Goal: Transaction & Acquisition: Purchase product/service

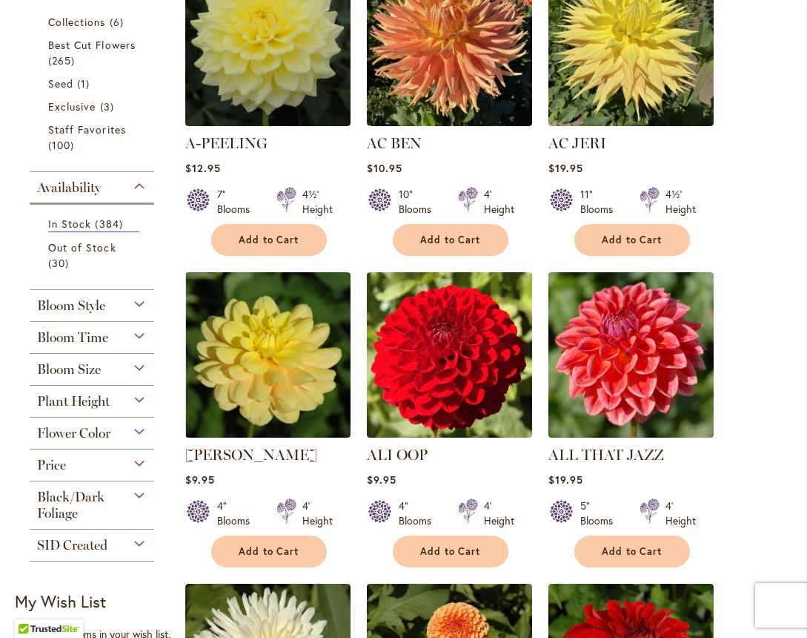
scroll to position [519, 0]
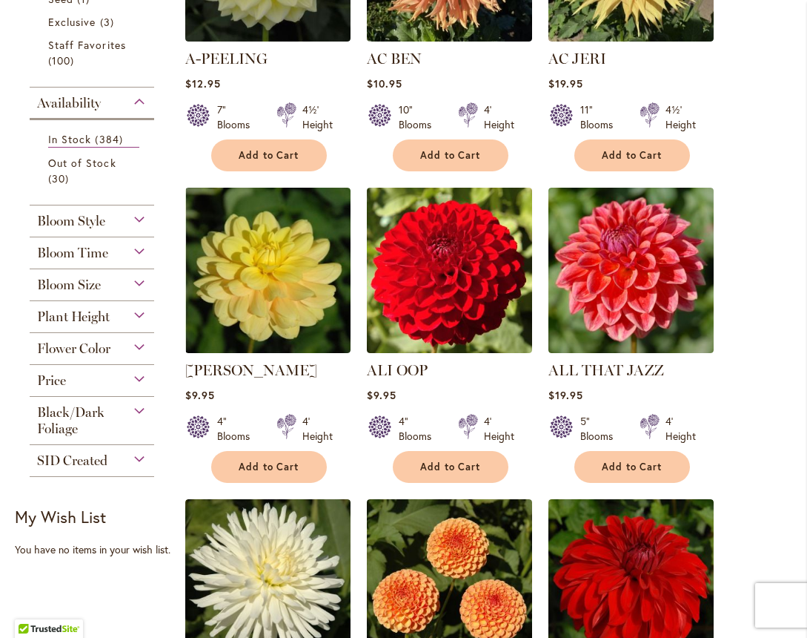
click at [132, 343] on div "Flower Color" at bounding box center [92, 345] width 125 height 24
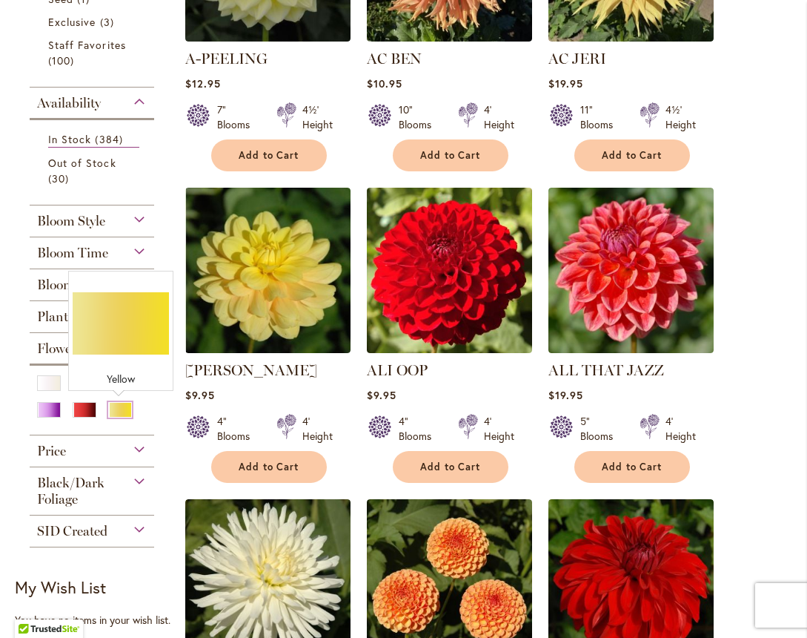
click at [122, 407] on div "Yellow" at bounding box center [120, 410] width 24 height 16
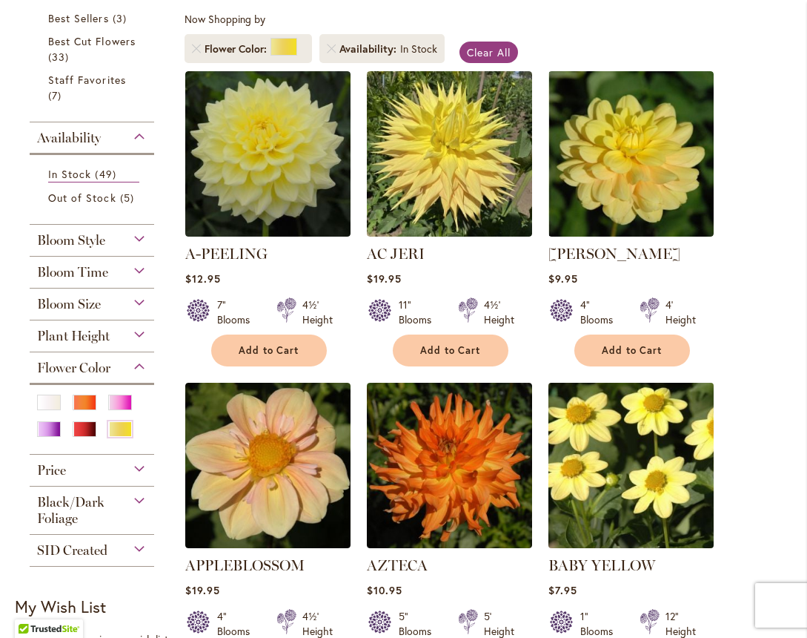
scroll to position [297, 0]
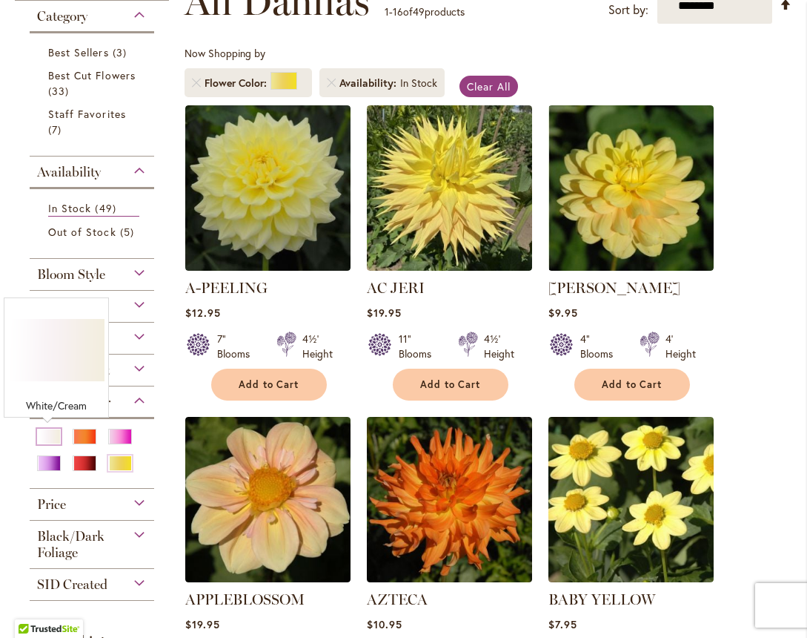
click at [47, 433] on div "White/Cream" at bounding box center [49, 437] width 24 height 16
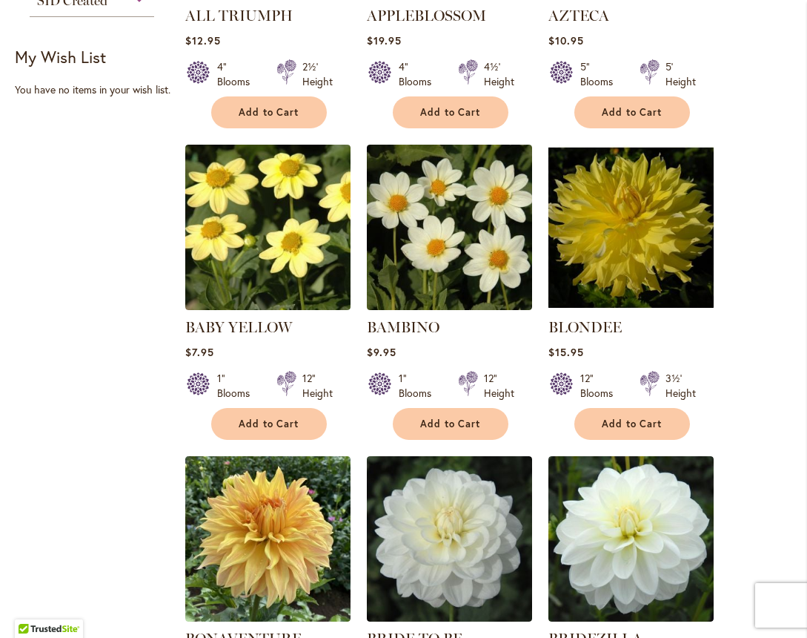
scroll to position [741, 0]
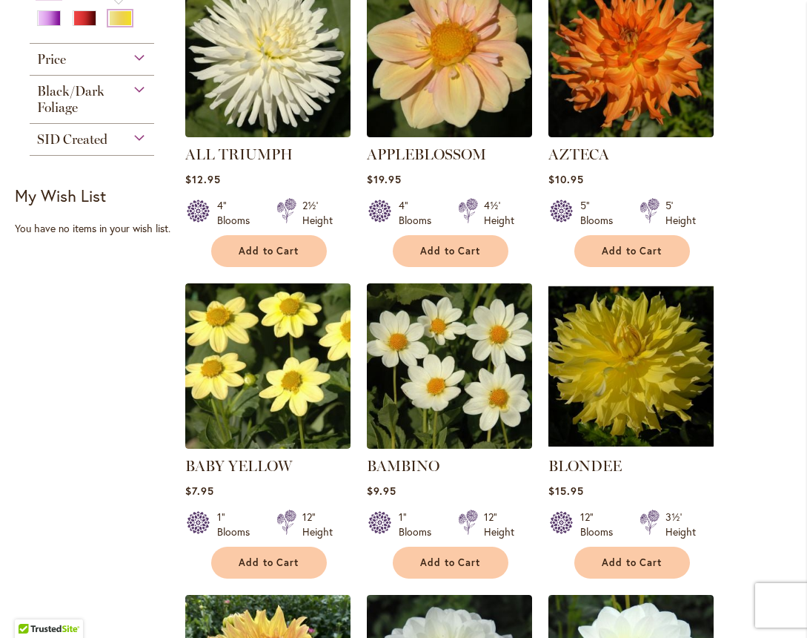
click at [120, 19] on div "Yellow" at bounding box center [120, 18] width 24 height 16
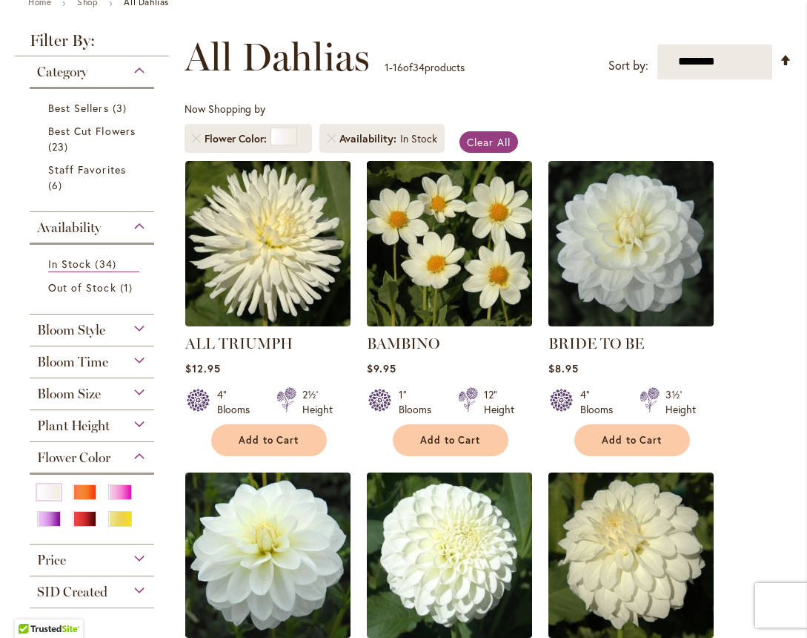
scroll to position [297, 0]
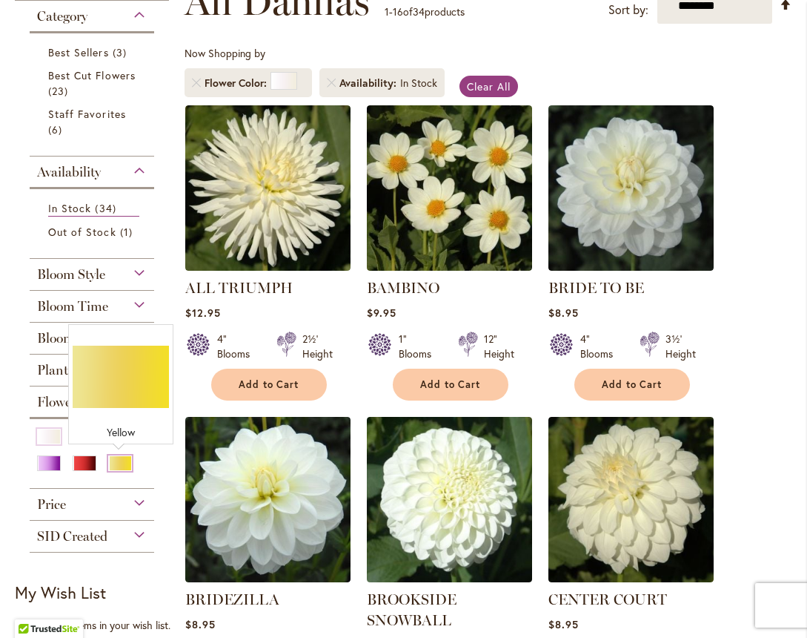
click at [119, 459] on div "Yellow" at bounding box center [120, 463] width 24 height 16
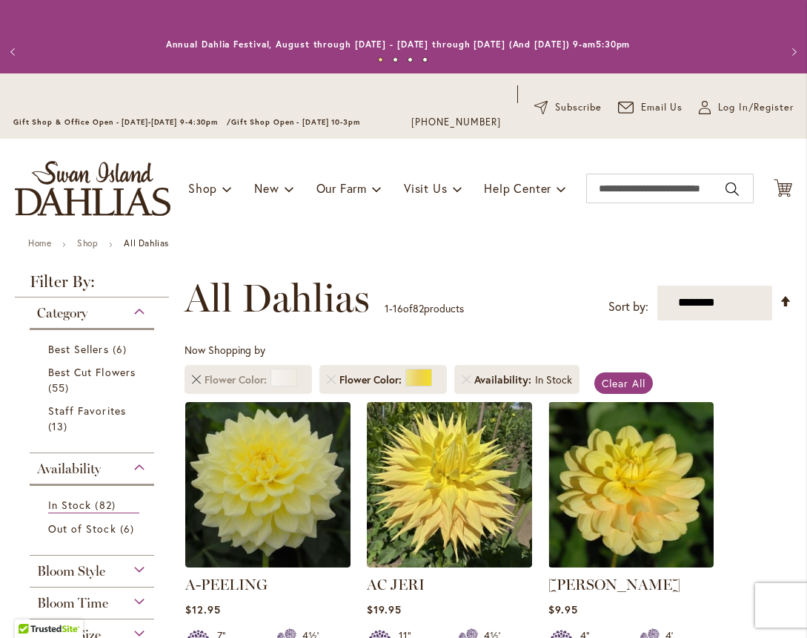
click at [196, 379] on link "Remove Flower Color White/Cream" at bounding box center [196, 379] width 9 height 9
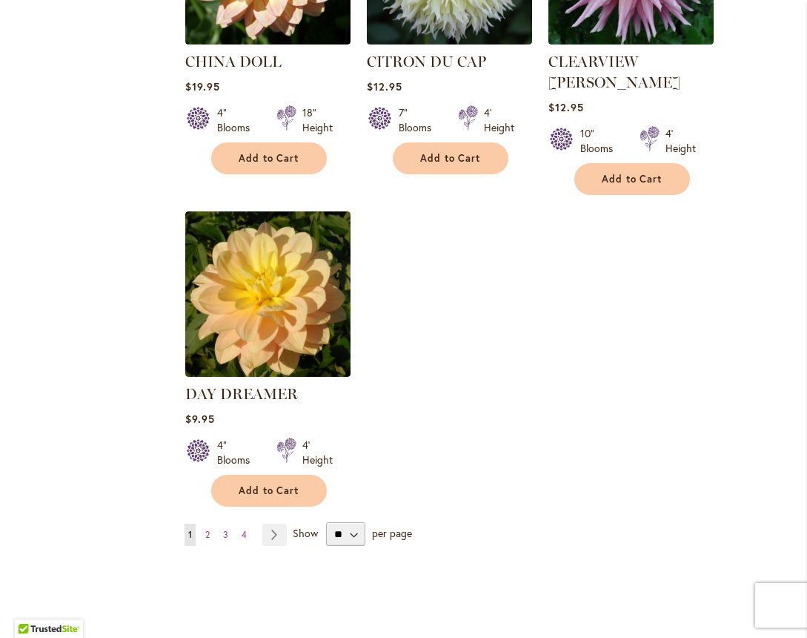
scroll to position [1780, 0]
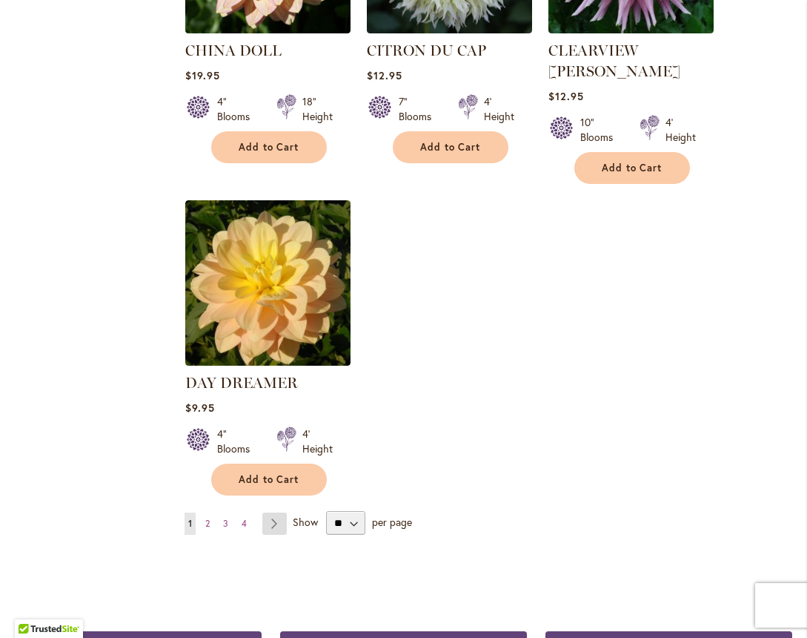
click at [275, 512] on link "Page Next" at bounding box center [274, 523] width 24 height 22
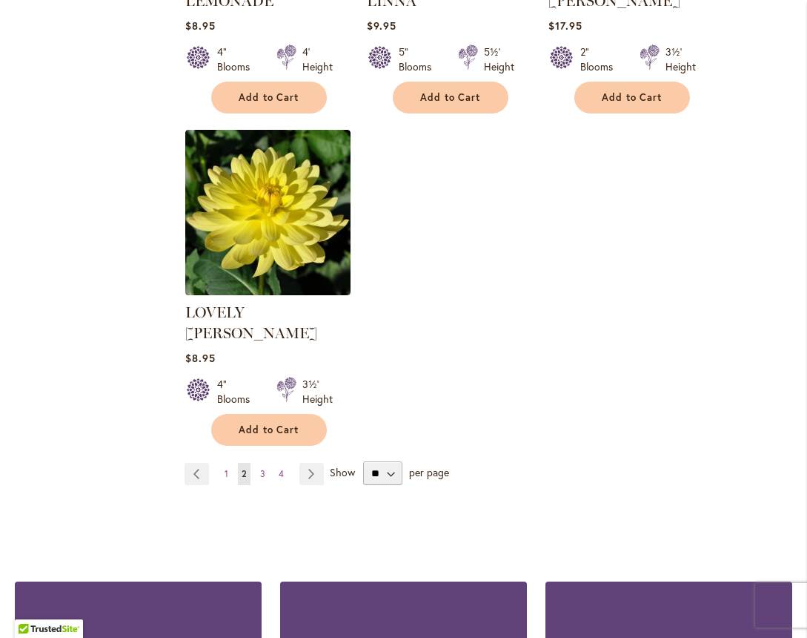
scroll to position [1854, 0]
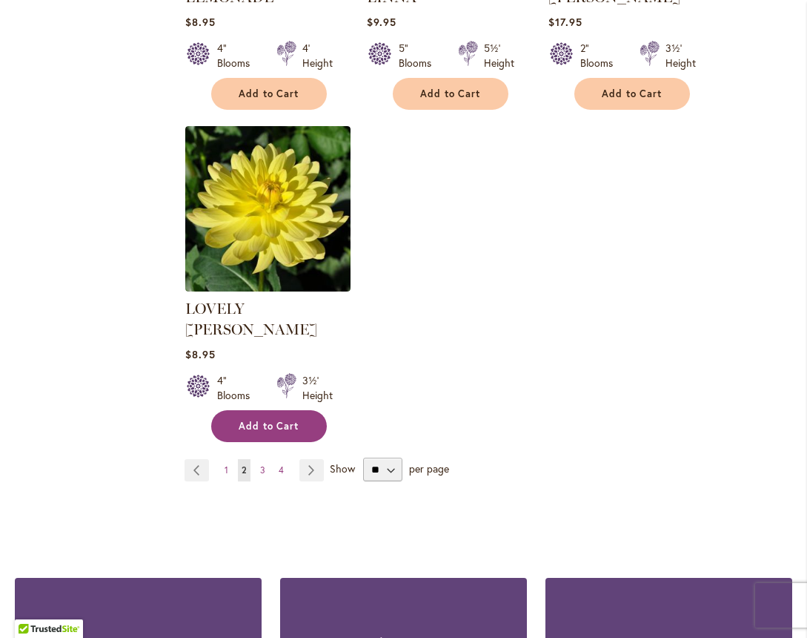
click at [287, 410] on button "Add to Cart" at bounding box center [269, 426] width 116 height 32
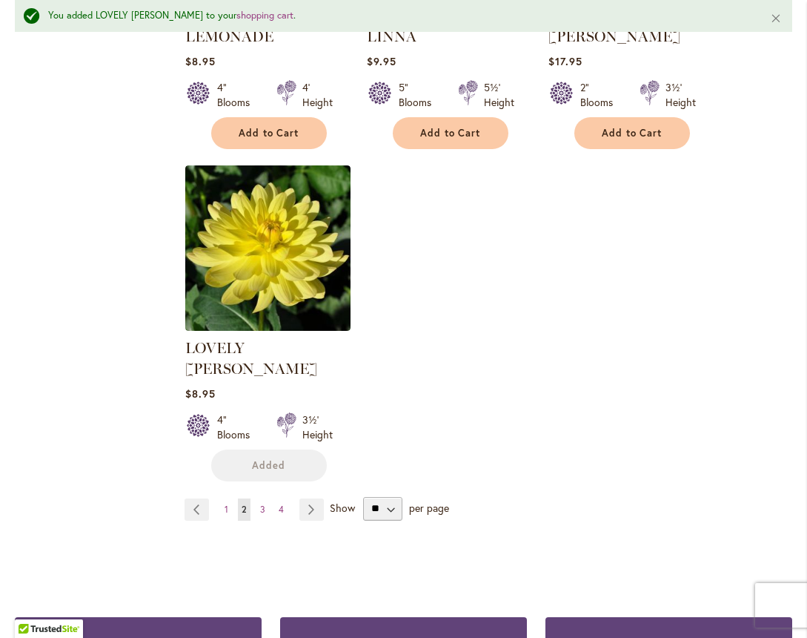
scroll to position [1893, 0]
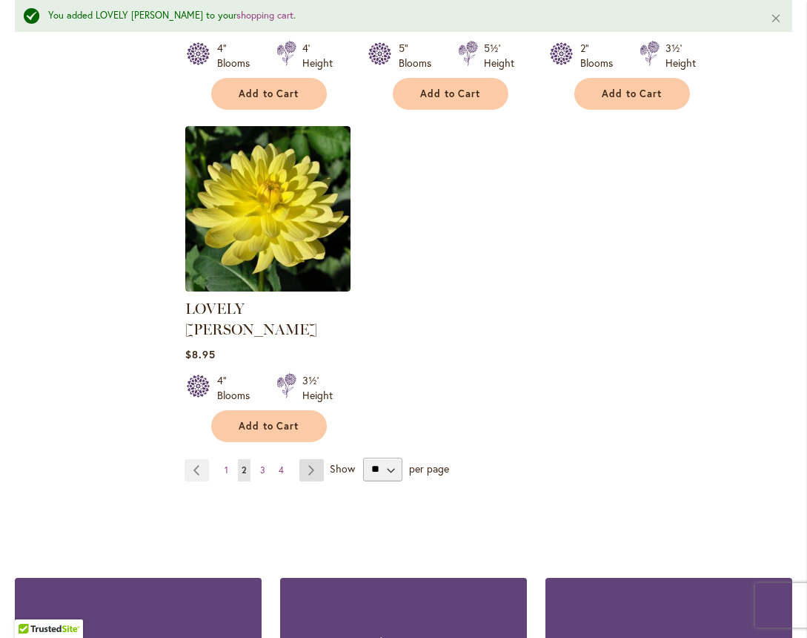
click at [304, 459] on link "Page Next" at bounding box center [312, 470] width 24 height 22
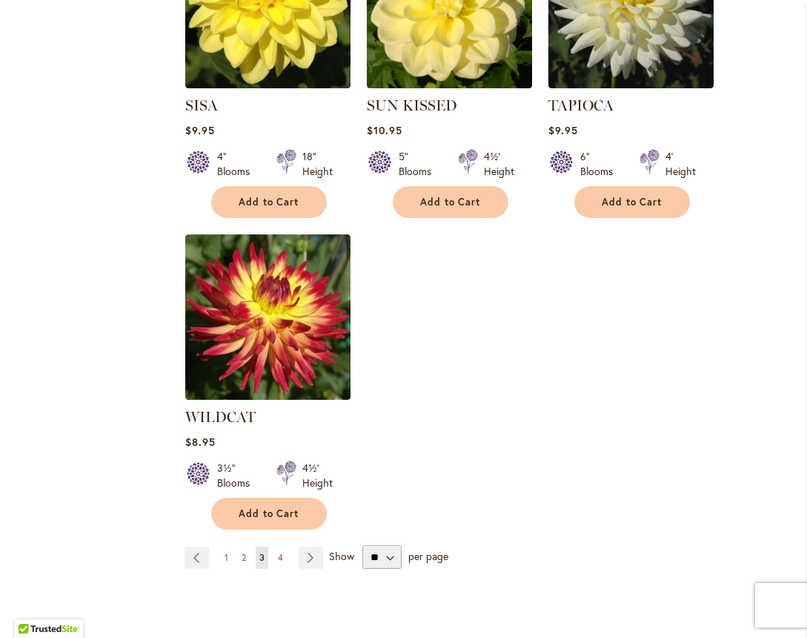
scroll to position [1780, 0]
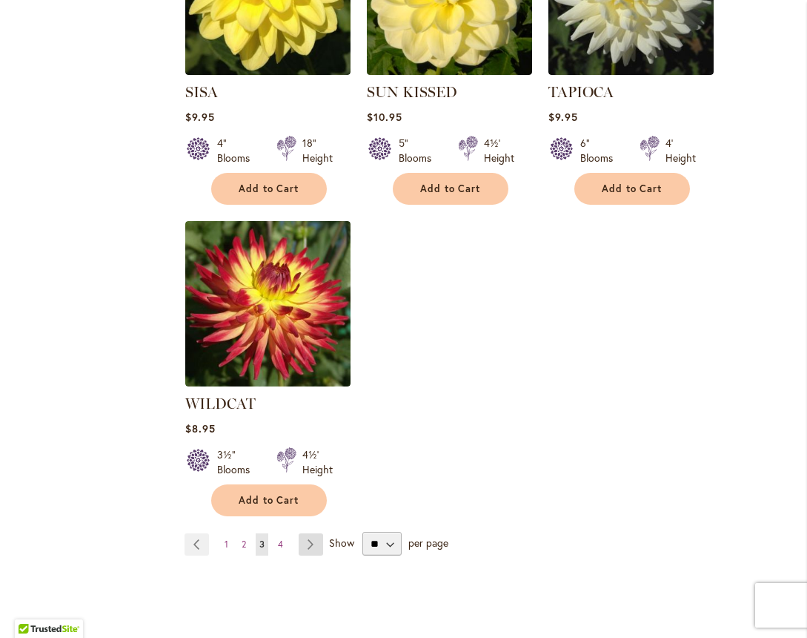
click at [306, 533] on link "Page Next" at bounding box center [311, 544] width 24 height 22
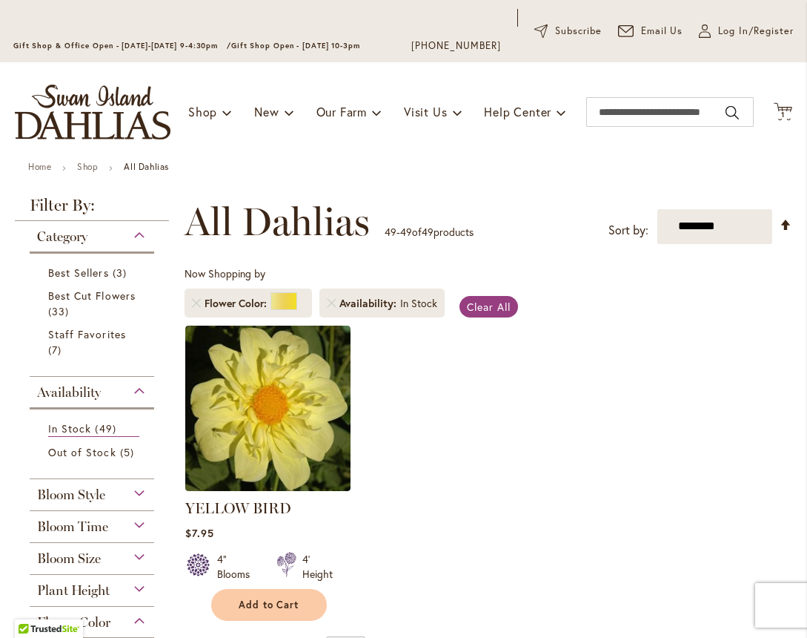
scroll to position [222, 0]
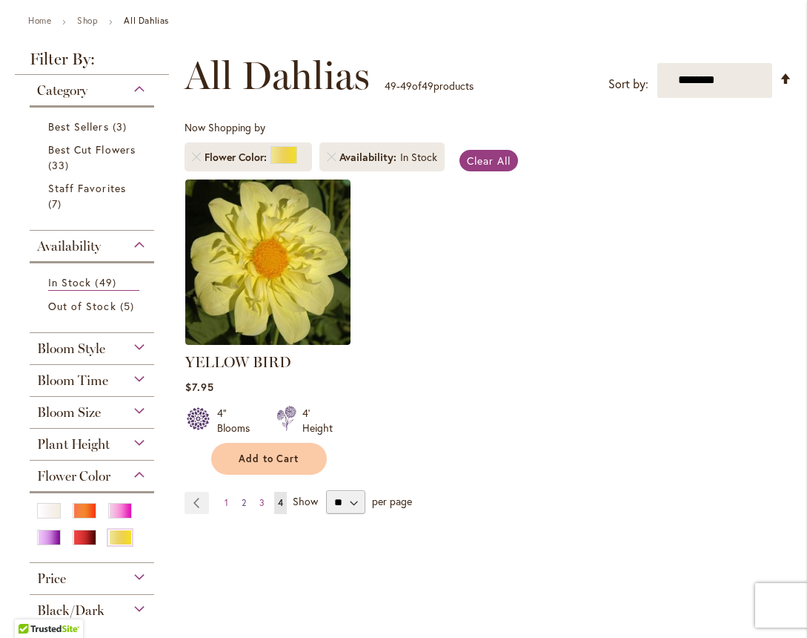
click at [242, 498] on span "2" at bounding box center [244, 502] width 4 height 11
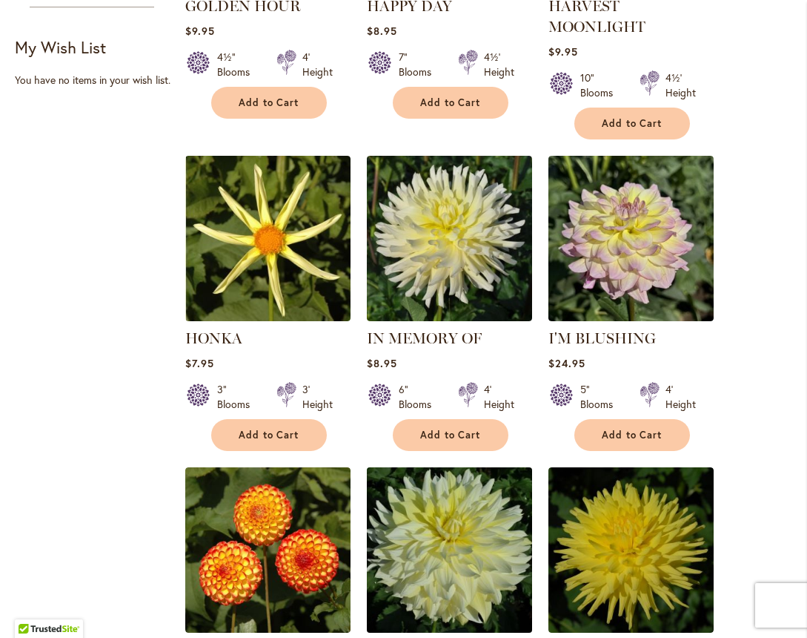
scroll to position [371, 0]
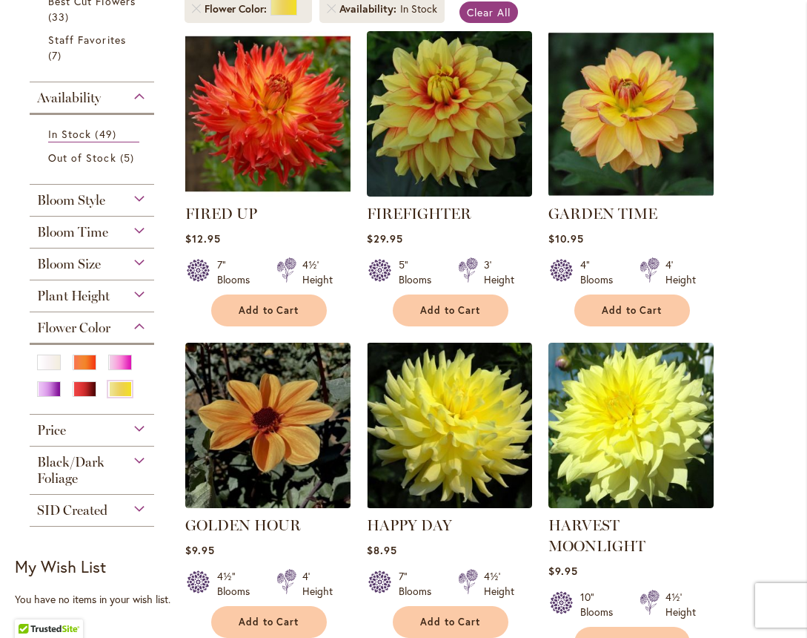
click at [44, 353] on form at bounding box center [92, 381] width 114 height 58
click at [45, 362] on div "White/Cream" at bounding box center [49, 362] width 24 height 16
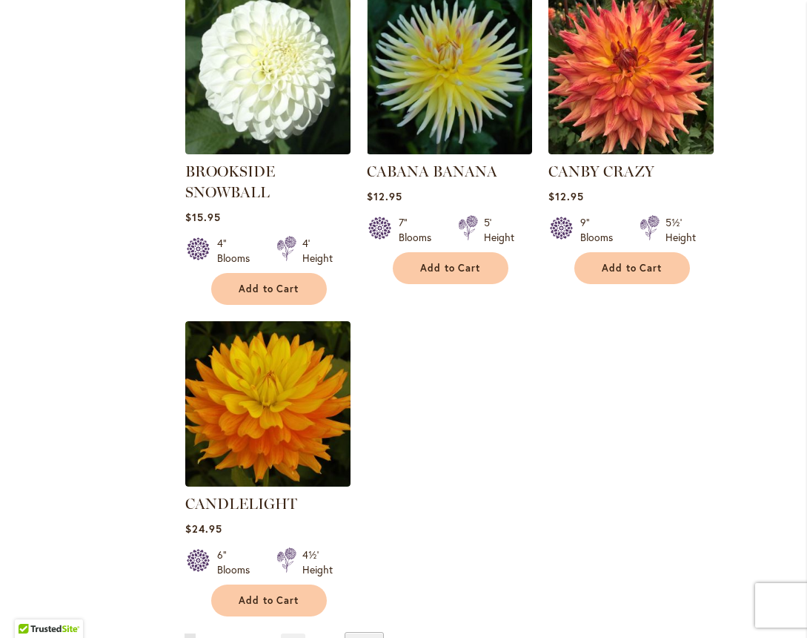
scroll to position [1705, 0]
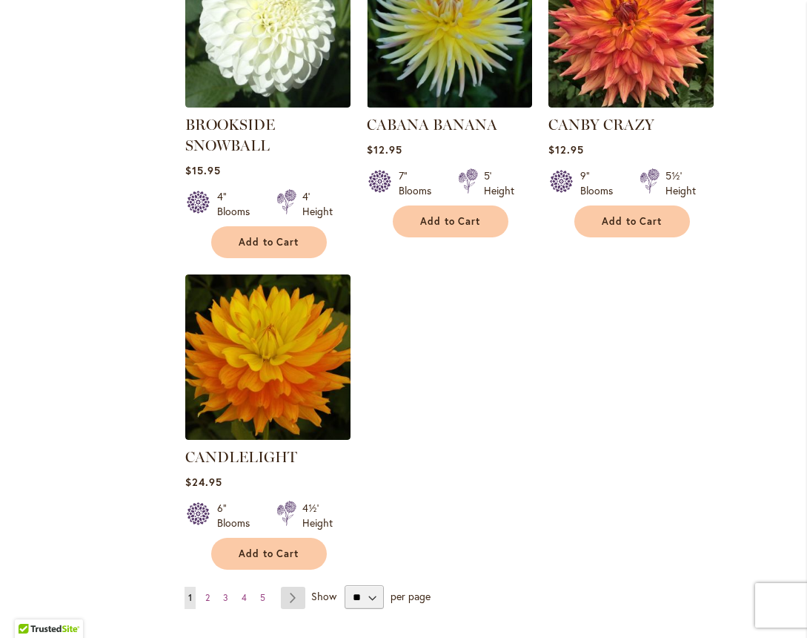
click at [291, 592] on link "Page Next" at bounding box center [293, 598] width 24 height 22
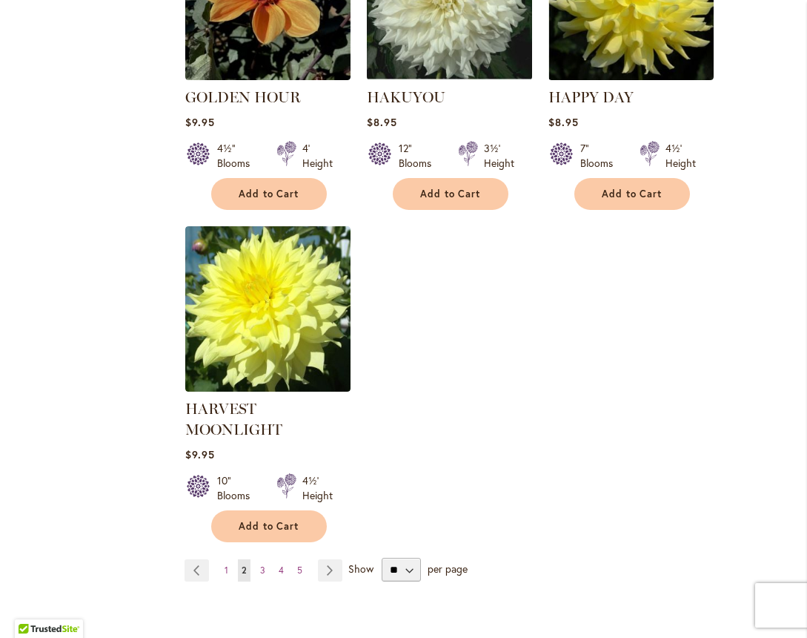
scroll to position [1780, 0]
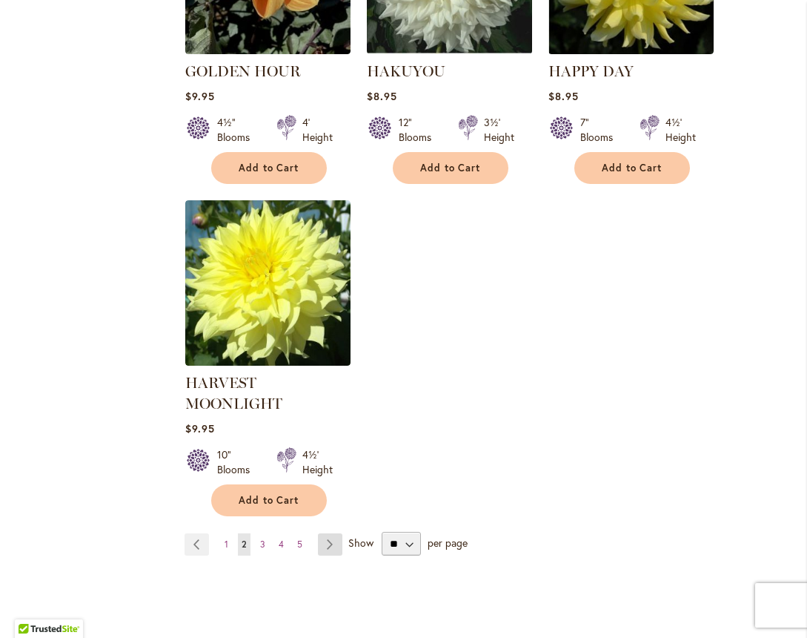
click at [331, 533] on link "Page Next" at bounding box center [330, 544] width 24 height 22
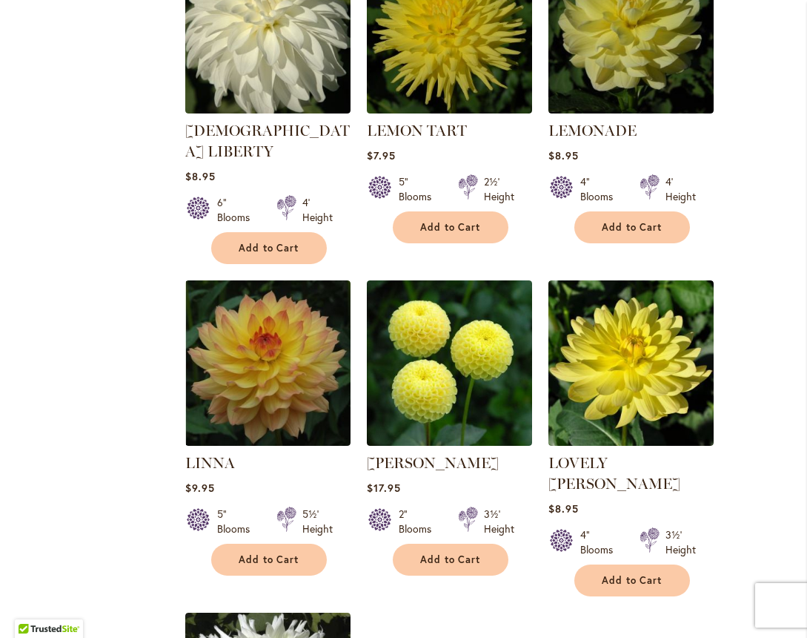
scroll to position [1705, 0]
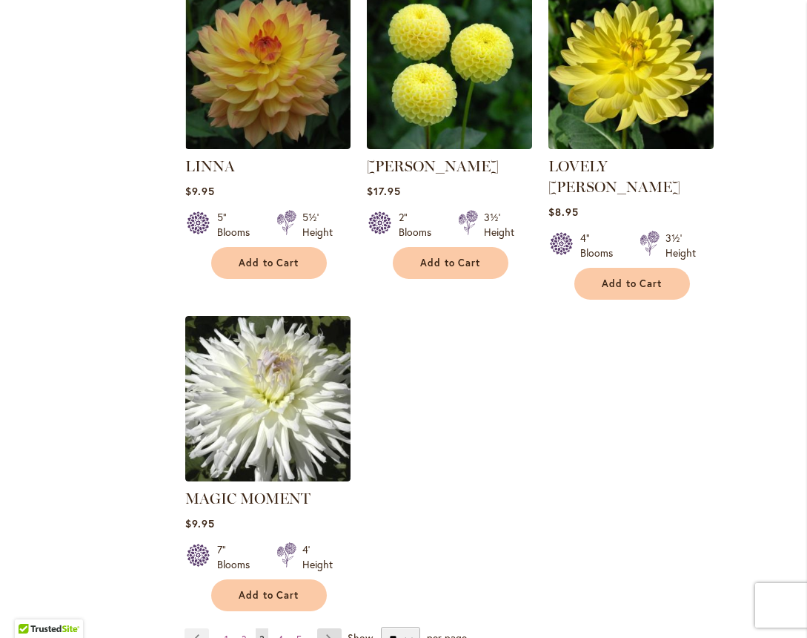
click at [325, 628] on link "Page Next" at bounding box center [329, 639] width 24 height 22
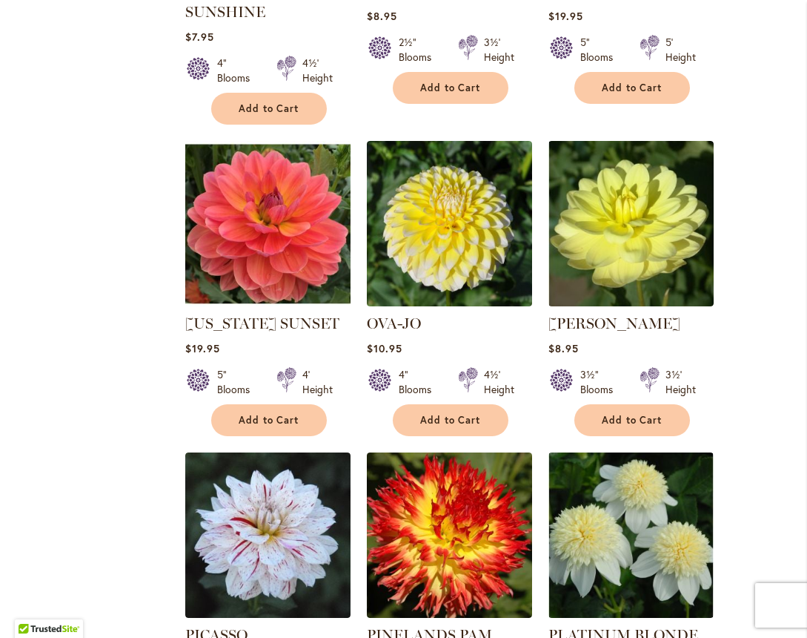
scroll to position [1483, 0]
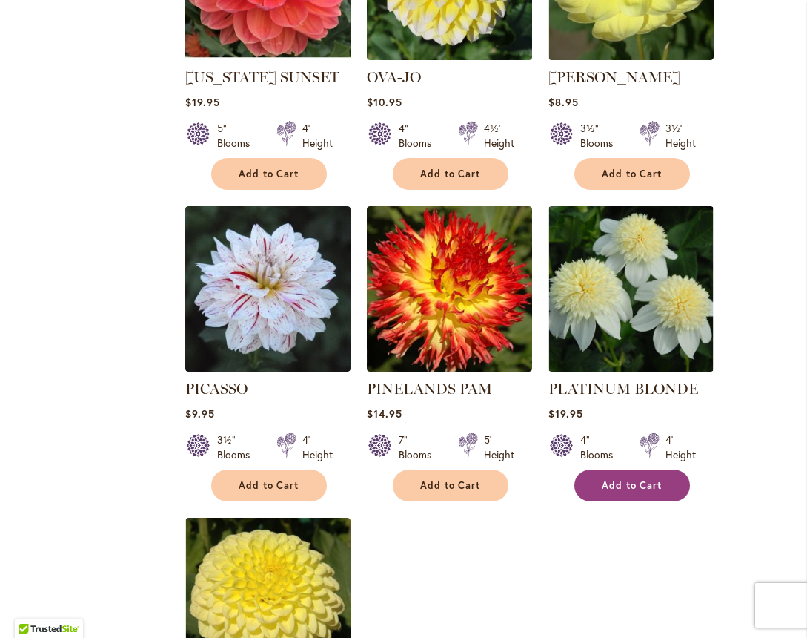
click at [637, 469] on button "Add to Cart" at bounding box center [633, 485] width 116 height 32
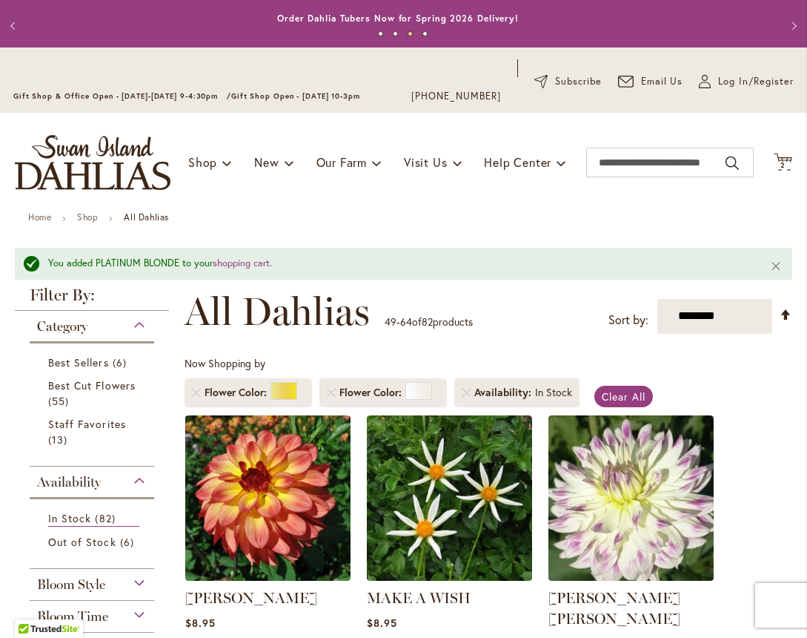
scroll to position [0, 0]
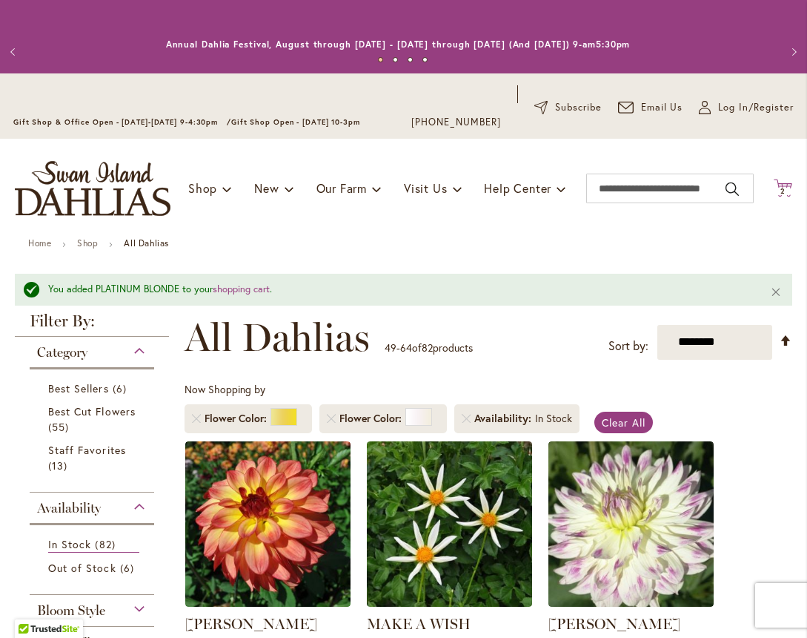
click at [778, 183] on icon "Cart .cls-1 { fill: #231f20; }" at bounding box center [783, 188] width 19 height 19
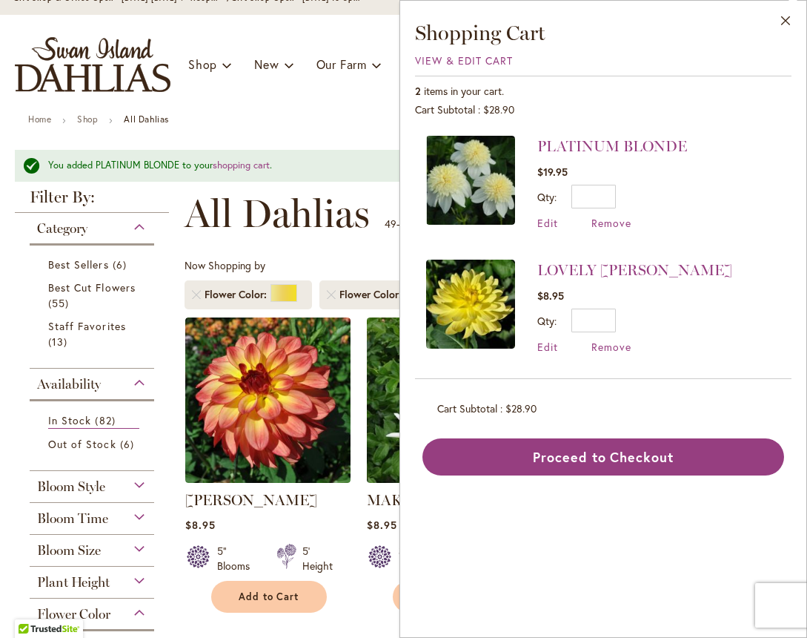
scroll to position [148, 0]
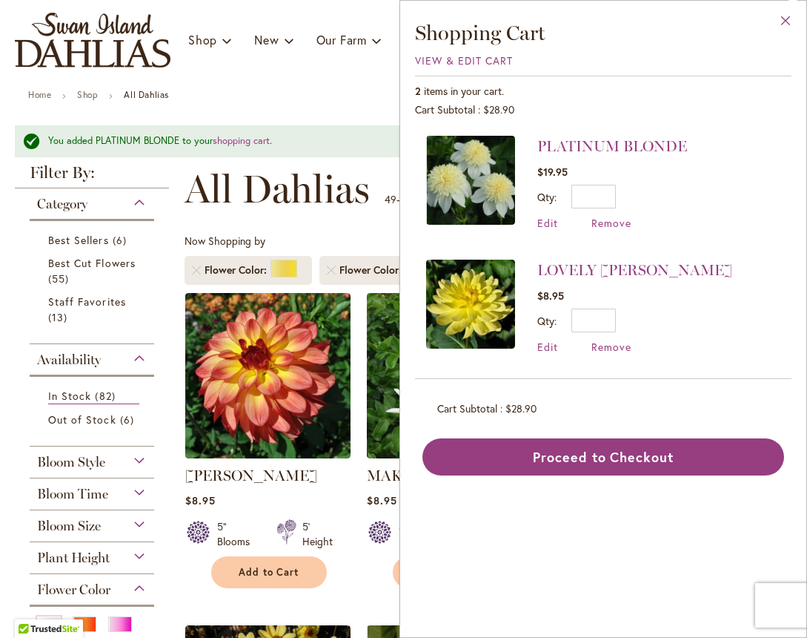
click at [793, 24] on button "Close" at bounding box center [786, 24] width 41 height 47
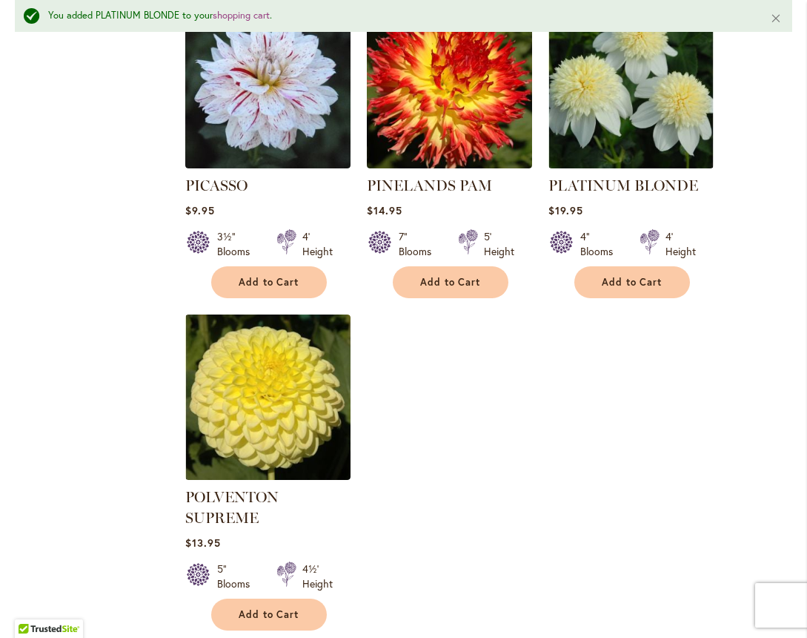
scroll to position [1780, 0]
